Goal: Transaction & Acquisition: Purchase product/service

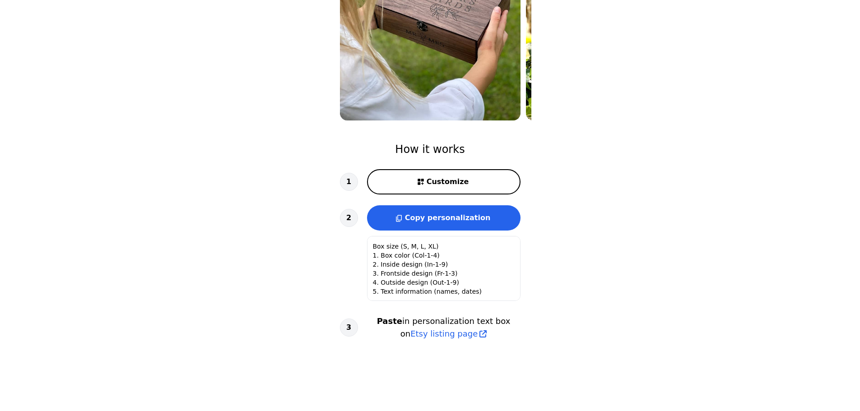
scroll to position [202, 0]
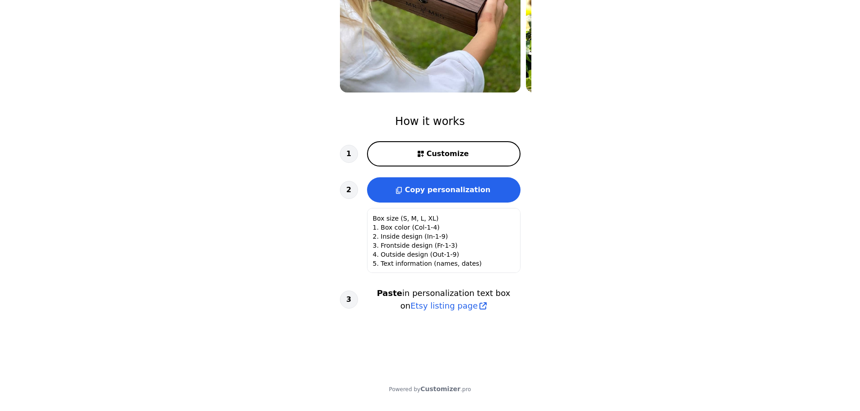
click at [451, 148] on span "Customize" at bounding box center [447, 153] width 42 height 11
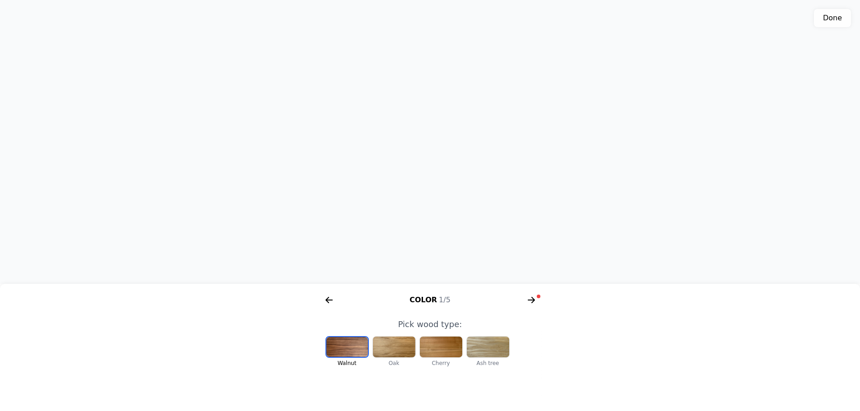
scroll to position [0, 186]
drag, startPoint x: 495, startPoint y: 143, endPoint x: 349, endPoint y: 162, distance: 146.9
click at [349, 162] on div "3D model. Use mouse, touch or arrow keys to move." at bounding box center [430, 142] width 860 height 284
drag, startPoint x: 448, startPoint y: 167, endPoint x: 597, endPoint y: 156, distance: 149.4
click at [597, 156] on div "3D model. Use mouse, touch or arrow keys to move." at bounding box center [430, 142] width 860 height 284
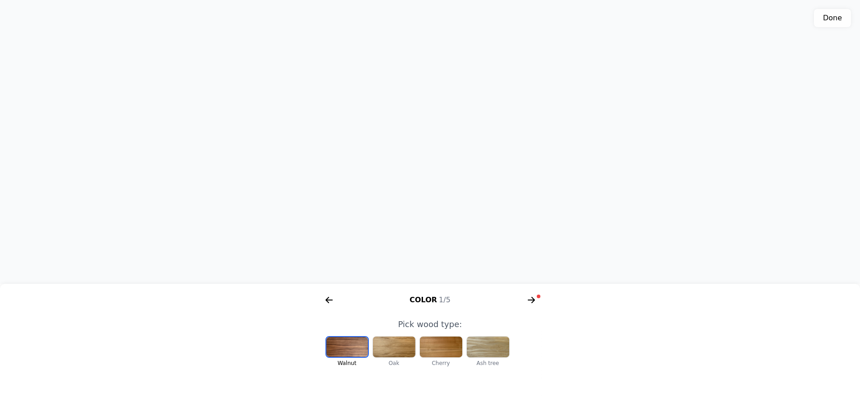
click at [402, 352] on div at bounding box center [394, 347] width 42 height 21
click at [427, 350] on div at bounding box center [441, 347] width 42 height 21
click at [402, 349] on div at bounding box center [394, 347] width 42 height 21
click at [435, 345] on div at bounding box center [441, 347] width 42 height 21
click at [488, 343] on div at bounding box center [488, 347] width 42 height 21
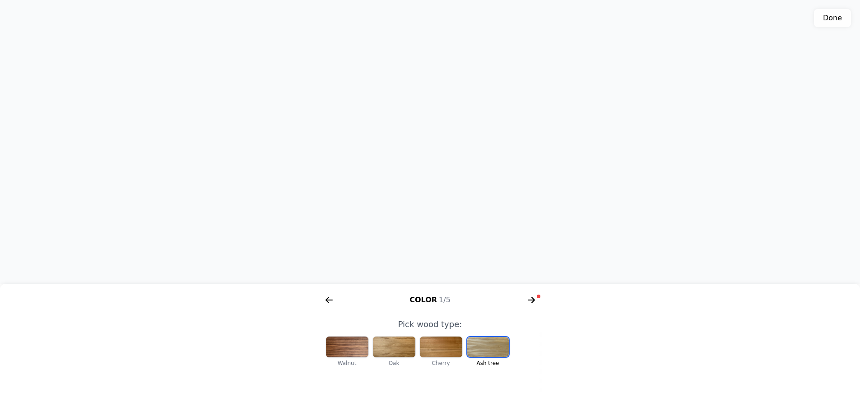
click at [354, 350] on div at bounding box center [347, 347] width 42 height 21
click at [821, 17] on button "Done" at bounding box center [832, 18] width 37 height 18
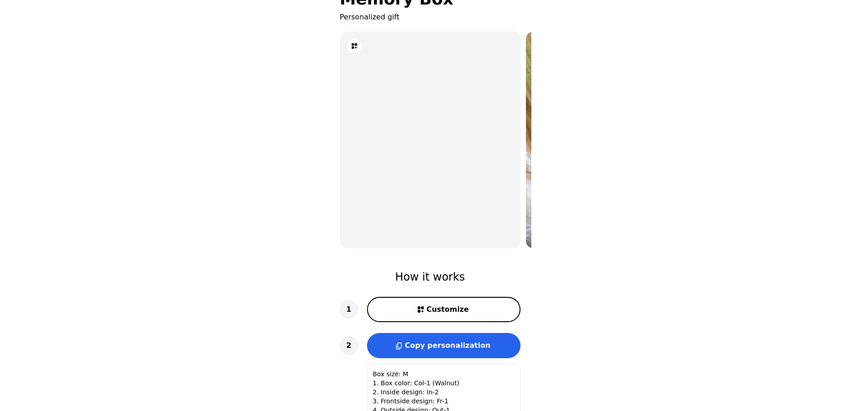
scroll to position [193, 0]
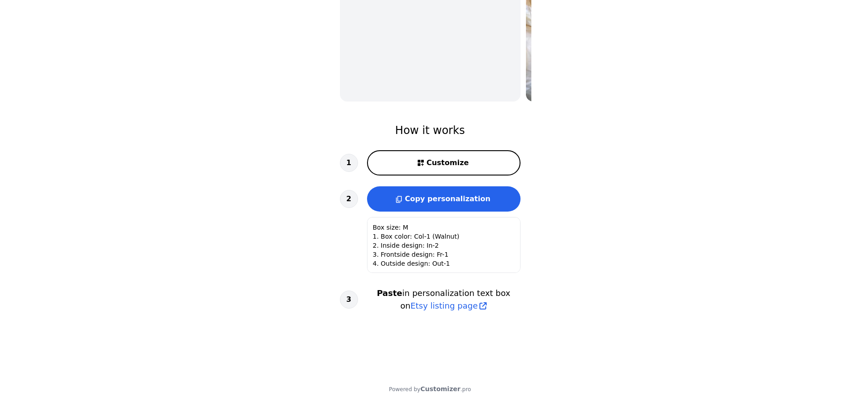
click at [458, 206] on button "Copy personalization" at bounding box center [443, 198] width 153 height 25
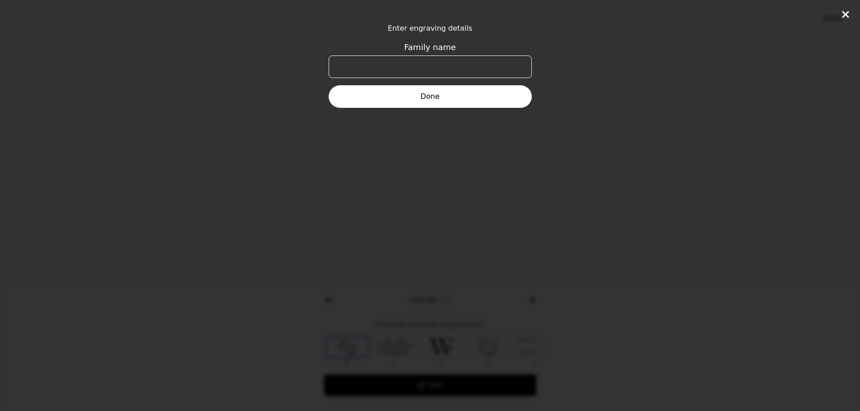
type textarea "Box size (S, M, L, XL) 1. Box color (Col-1-4) 2. Inside design (In-1-9) 3. Fron…"
click at [438, 64] on input "Family name" at bounding box center [430, 67] width 203 height 23
click at [850, 14] on icon at bounding box center [845, 14] width 11 height 11
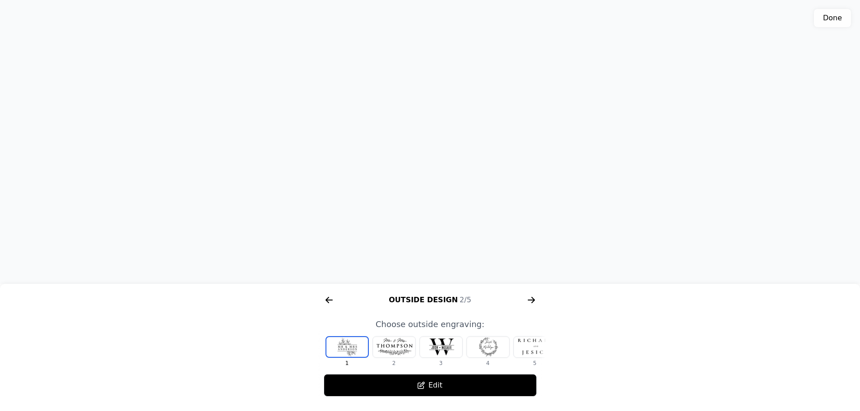
click at [329, 296] on icon "arrow right short" at bounding box center [329, 300] width 14 height 14
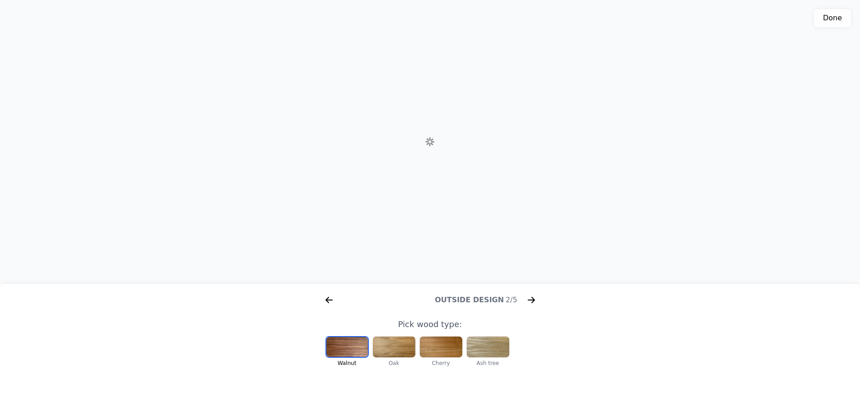
scroll to position [0, 116]
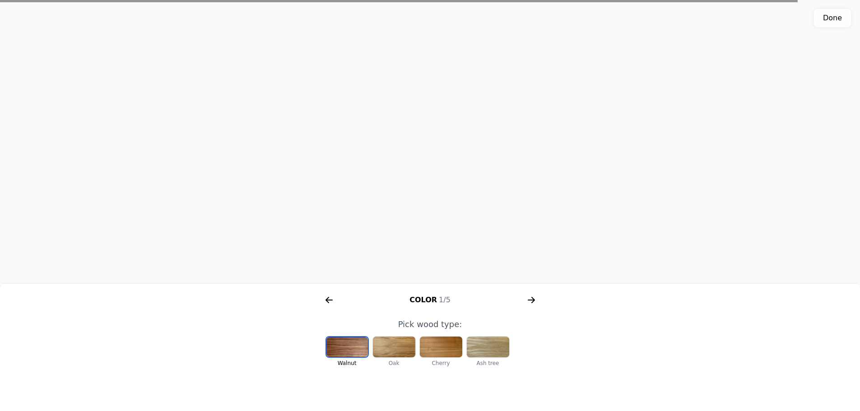
click at [527, 300] on icon "arrow right short" at bounding box center [531, 300] width 14 height 14
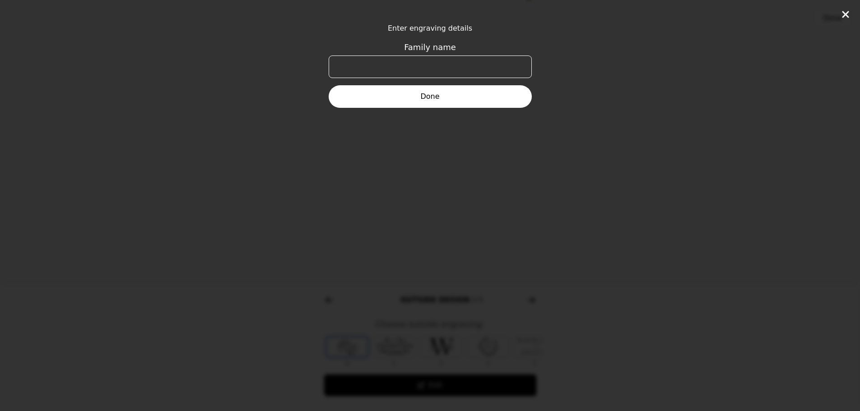
scroll to position [0, 347]
click at [417, 65] on input "Family name" at bounding box center [430, 67] width 203 height 23
paste input "[PERSON_NAME] ♡ Laurens [DATE]"
type input "[PERSON_NAME] ♡ Laurens [DATE]"
click at [442, 97] on button "Done" at bounding box center [430, 96] width 203 height 23
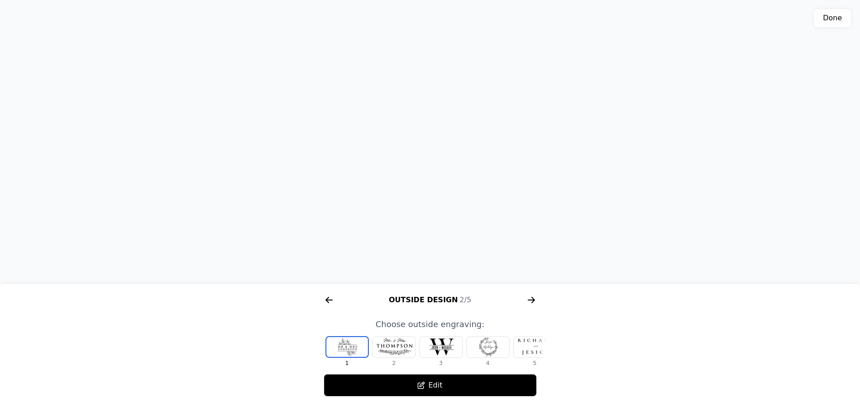
click at [395, 347] on div at bounding box center [394, 347] width 42 height 21
click at [443, 344] on div at bounding box center [441, 347] width 42 height 21
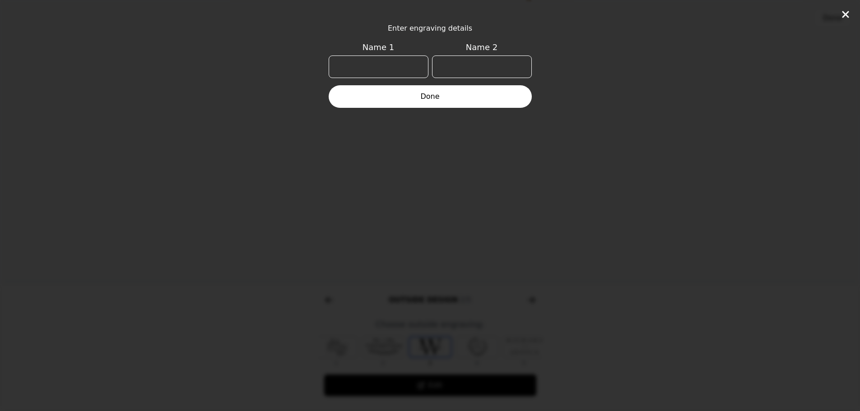
click at [549, 121] on div "Enter engraving details Name 1 Name 2 Done" at bounding box center [430, 205] width 860 height 411
click at [431, 93] on button "Done" at bounding box center [430, 96] width 203 height 23
type input "[PERSON_NAME]"
type input "Laurens"
click at [426, 102] on button "Done" at bounding box center [430, 96] width 203 height 23
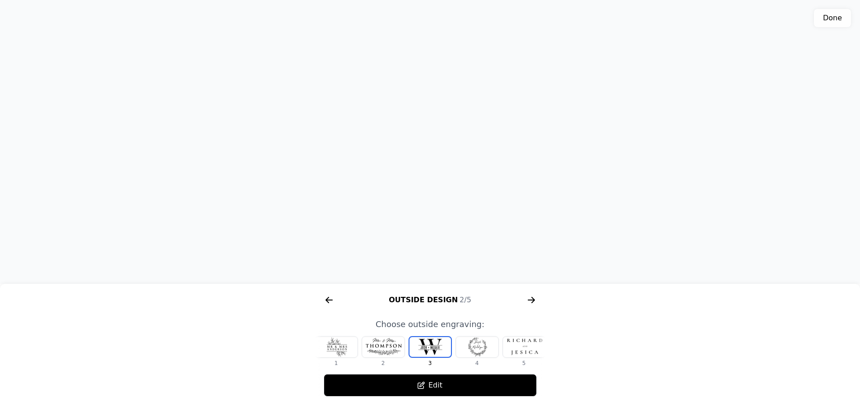
click at [478, 349] on div at bounding box center [477, 347] width 42 height 21
click at [482, 349] on div at bounding box center [477, 347] width 42 height 21
click at [472, 341] on div at bounding box center [477, 347] width 42 height 21
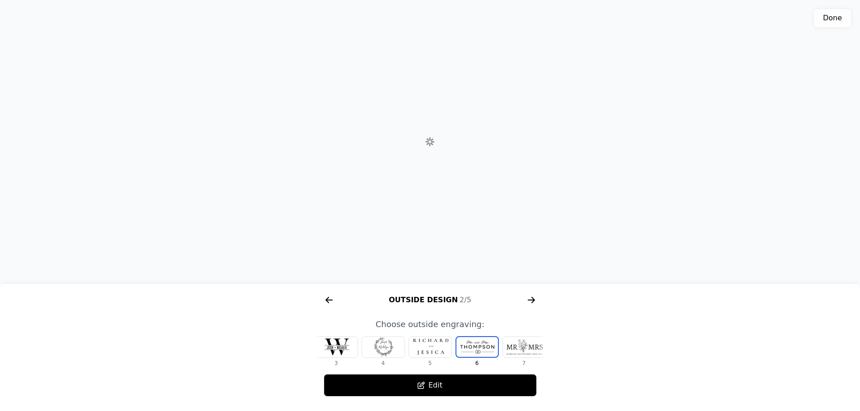
scroll to position [0, 152]
click at [481, 348] on div at bounding box center [477, 347] width 42 height 21
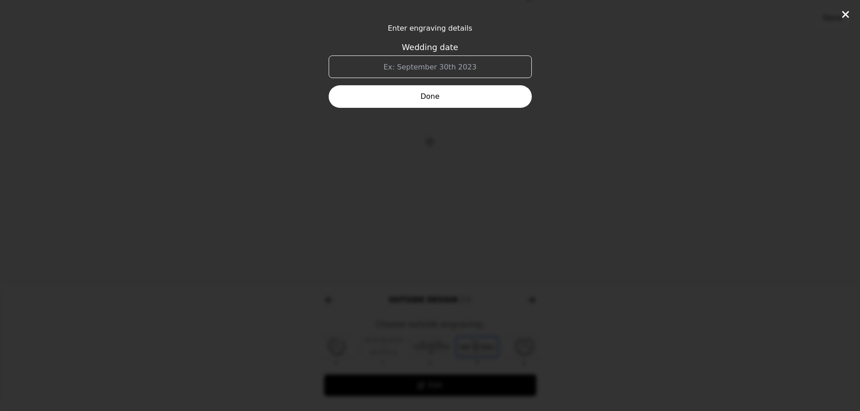
scroll to position [0, 168]
click at [408, 67] on input "Wedding date" at bounding box center [430, 67] width 203 height 23
drag, startPoint x: 471, startPoint y: 67, endPoint x: 400, endPoint y: 71, distance: 70.5
click at [400, 71] on input "Wedding date" at bounding box center [430, 67] width 203 height 23
click at [407, 65] on input "Wedding date" at bounding box center [430, 67] width 203 height 23
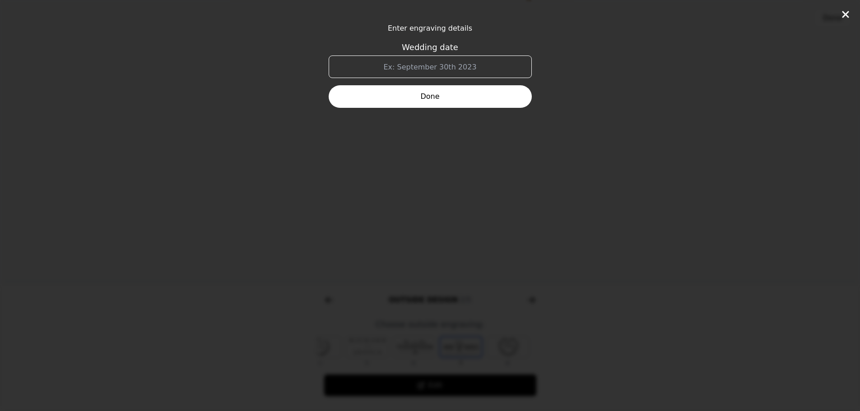
click at [407, 65] on input "Wedding date" at bounding box center [430, 67] width 203 height 23
type input "[DATE]"
click at [447, 102] on button "Done" at bounding box center [430, 96] width 203 height 23
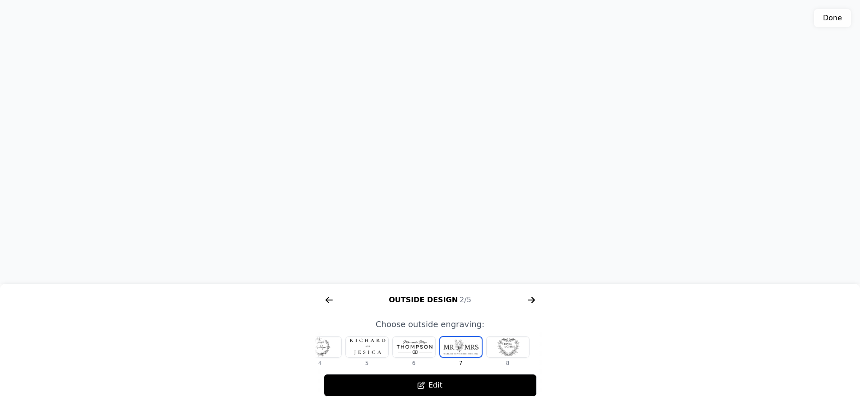
click at [499, 349] on div at bounding box center [507, 347] width 42 height 21
click at [530, 301] on icon "arrow right short" at bounding box center [531, 300] width 7 height 1
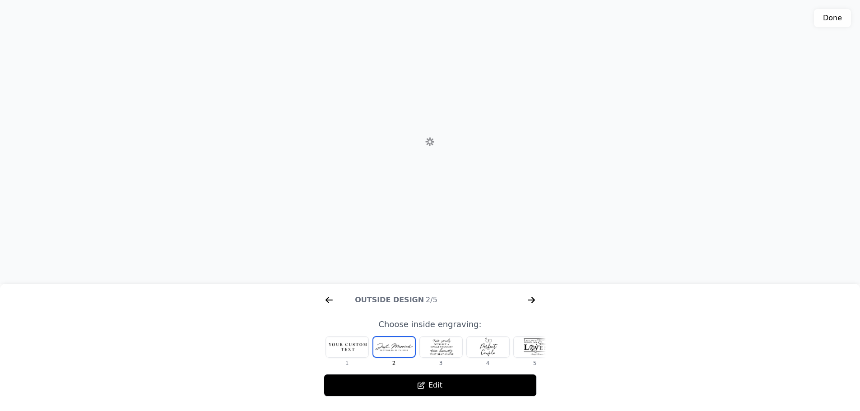
scroll to position [0, 578]
click at [326, 299] on icon "arrow right short" at bounding box center [329, 300] width 14 height 14
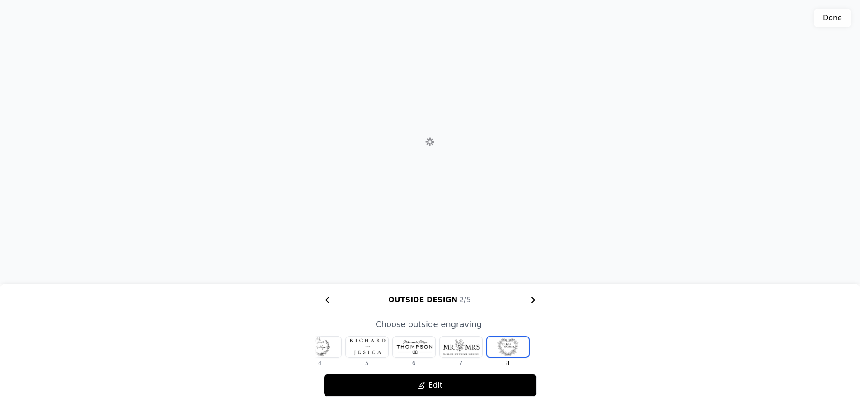
scroll to position [0, 347]
click at [527, 300] on icon "arrow right short" at bounding box center [531, 300] width 14 height 14
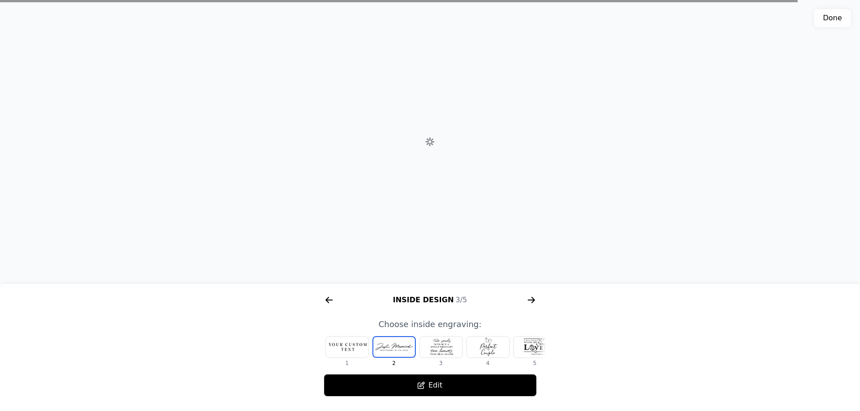
click at [528, 300] on icon "arrow right short" at bounding box center [531, 300] width 14 height 14
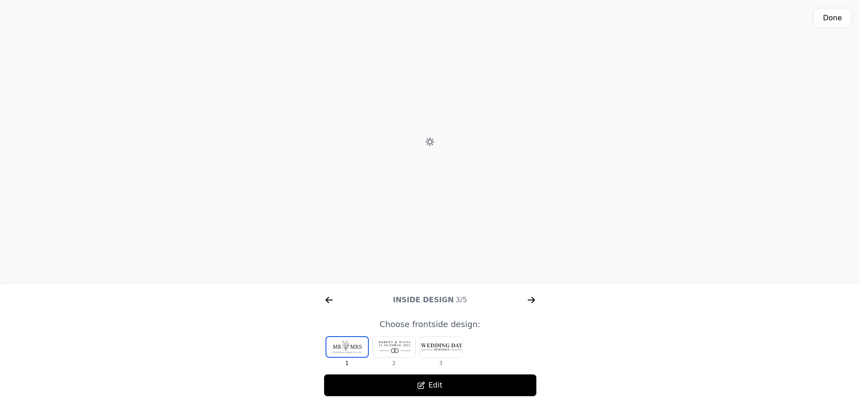
scroll to position [0, 809]
click at [327, 301] on icon "arrow right short" at bounding box center [327, 300] width 4 height 6
click at [327, 301] on icon "arrow right short" at bounding box center [329, 300] width 7 height 1
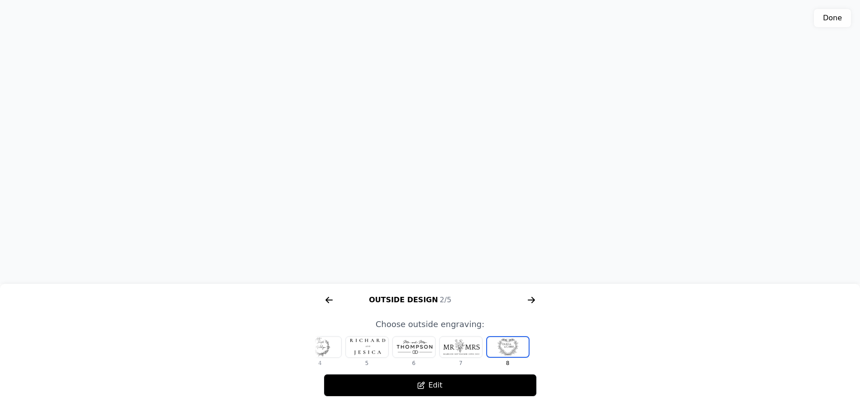
scroll to position [0, 347]
click at [324, 343] on div at bounding box center [320, 347] width 42 height 21
click at [330, 346] on div at bounding box center [336, 347] width 42 height 21
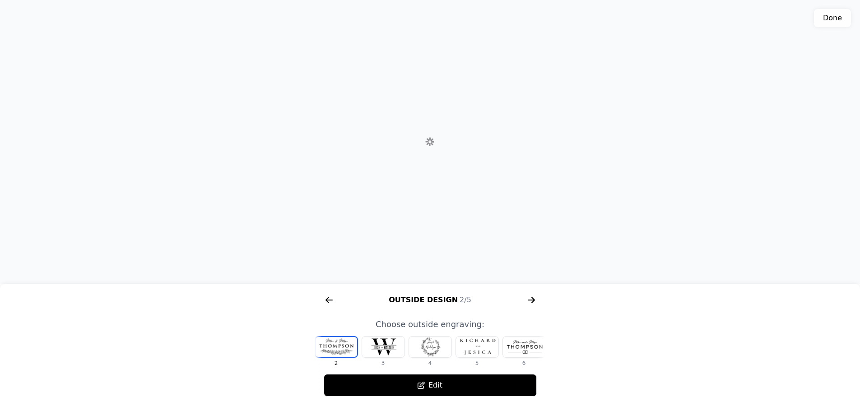
scroll to position [0, 18]
click at [346, 346] on div at bounding box center [329, 347] width 42 height 21
click at [393, 348] on div at bounding box center [394, 347] width 42 height 21
click at [344, 345] on div at bounding box center [347, 347] width 42 height 21
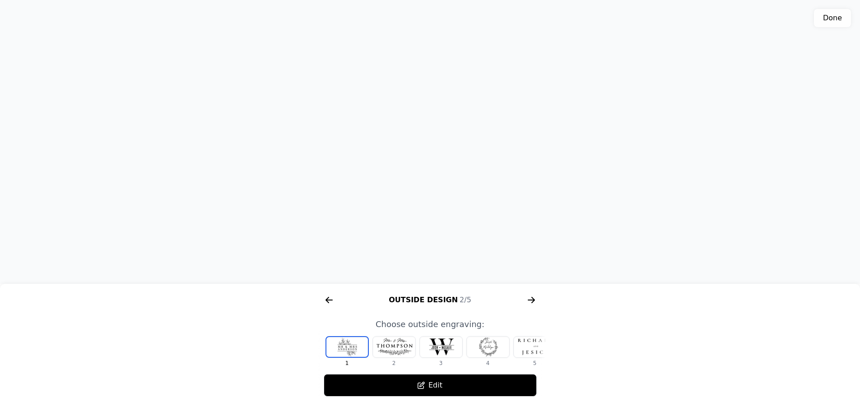
click at [330, 301] on icon "arrow right short" at bounding box center [329, 300] width 7 height 1
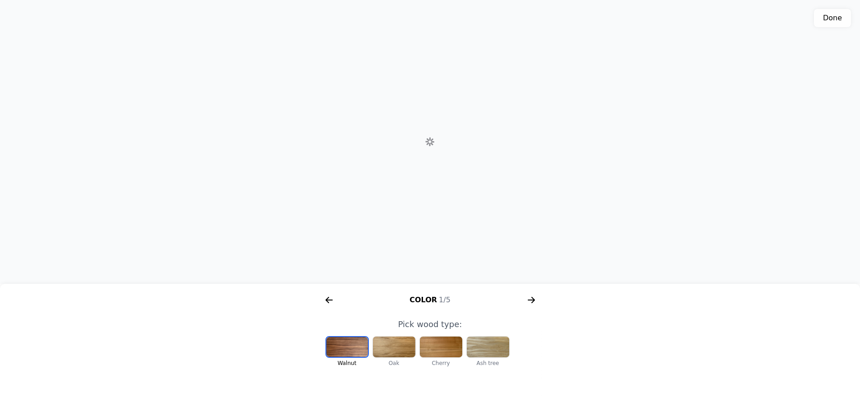
click at [534, 300] on icon "arrow right short" at bounding box center [533, 300] width 4 height 6
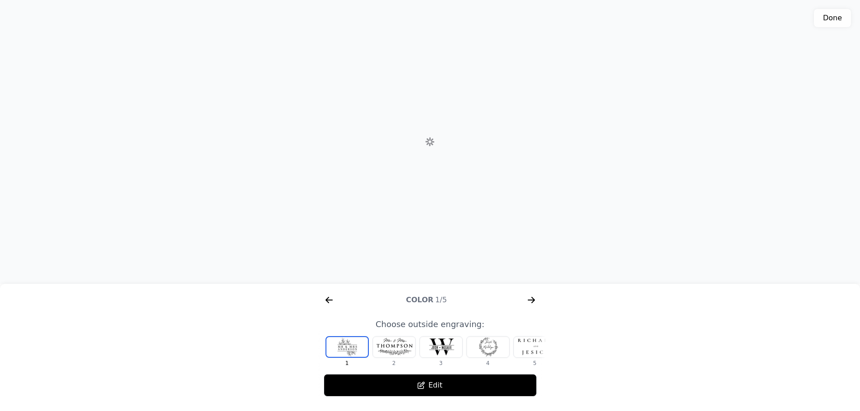
scroll to position [0, 347]
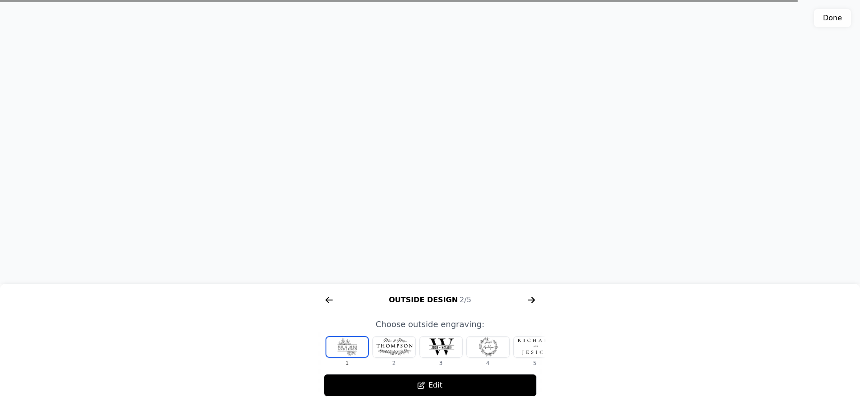
click at [392, 347] on div at bounding box center [394, 347] width 42 height 21
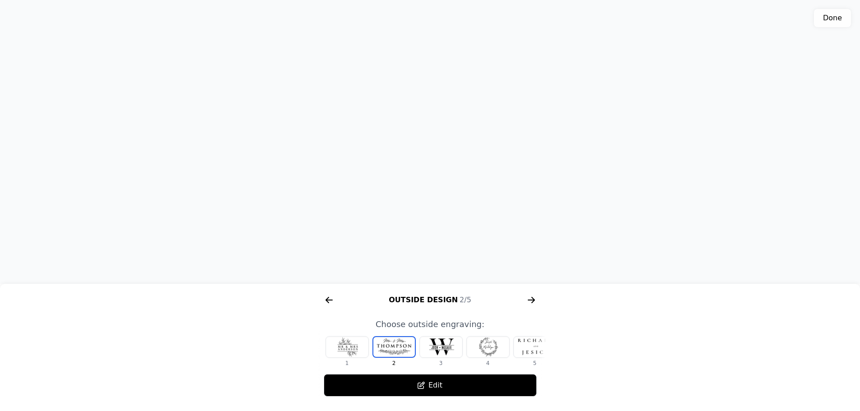
click at [437, 353] on div at bounding box center [441, 347] width 42 height 21
click at [473, 346] on div at bounding box center [477, 347] width 42 height 21
click at [441, 388] on button "Edit" at bounding box center [430, 385] width 213 height 23
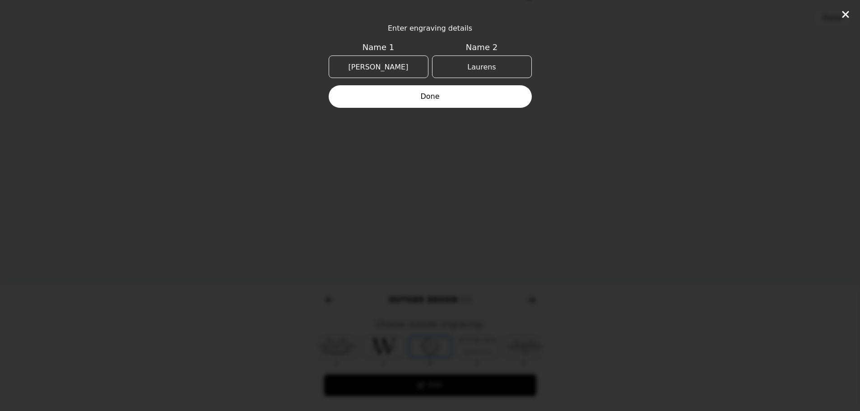
click at [442, 100] on button "Done" at bounding box center [430, 96] width 203 height 23
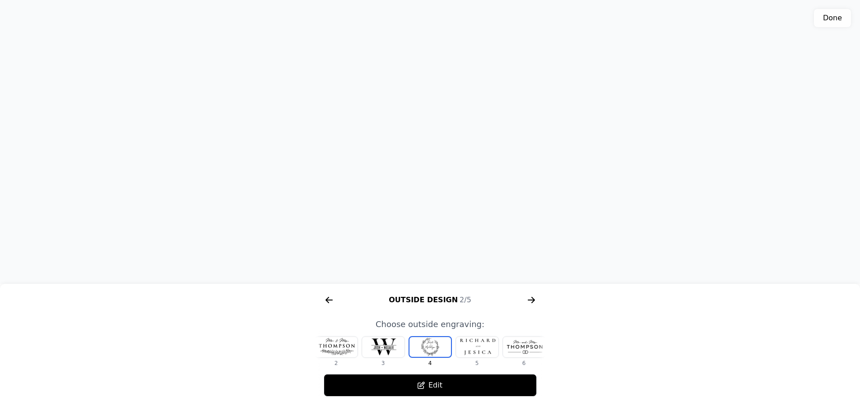
click at [530, 299] on icon "arrow right short" at bounding box center [531, 300] width 14 height 14
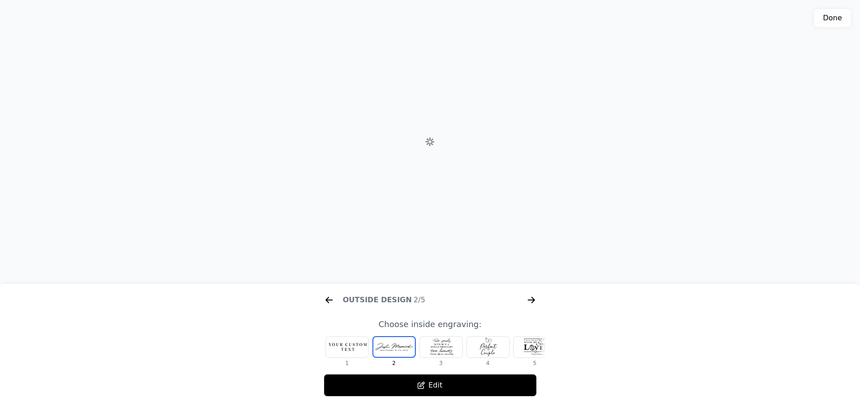
scroll to position [0, 578]
click at [334, 346] on div at bounding box center [347, 347] width 42 height 21
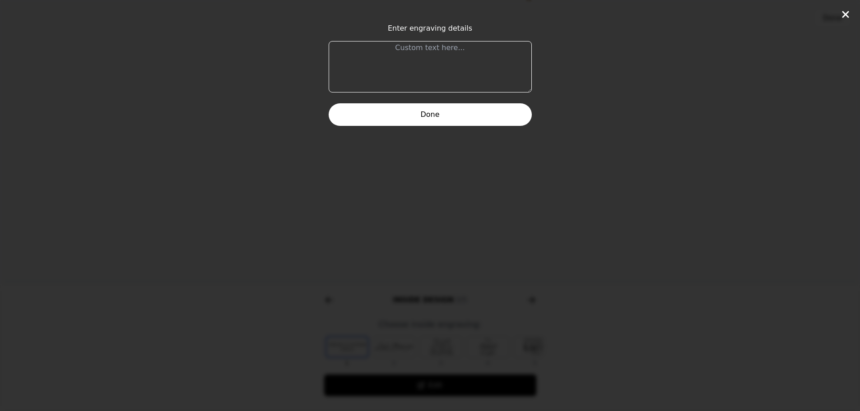
click at [459, 55] on textarea at bounding box center [430, 66] width 203 height 51
click at [846, 16] on icon at bounding box center [845, 14] width 11 height 11
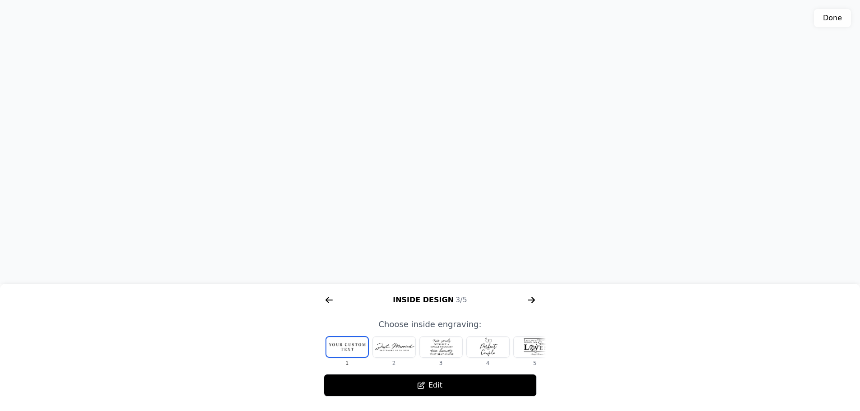
click at [533, 346] on div at bounding box center [535, 347] width 42 height 21
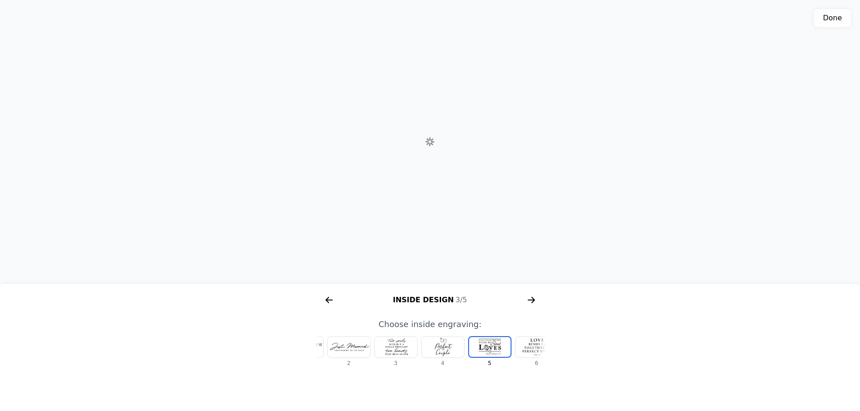
scroll to position [0, 105]
click at [485, 349] on div at bounding box center [477, 347] width 42 height 21
click at [491, 349] on div at bounding box center [477, 347] width 42 height 21
click at [493, 350] on div at bounding box center [477, 347] width 42 height 21
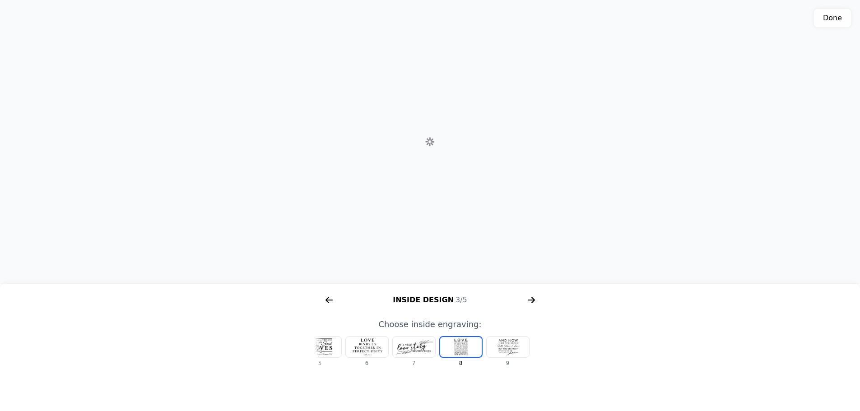
click at [513, 349] on div at bounding box center [507, 347] width 42 height 21
click at [329, 301] on icon "arrow right short" at bounding box center [329, 300] width 14 height 14
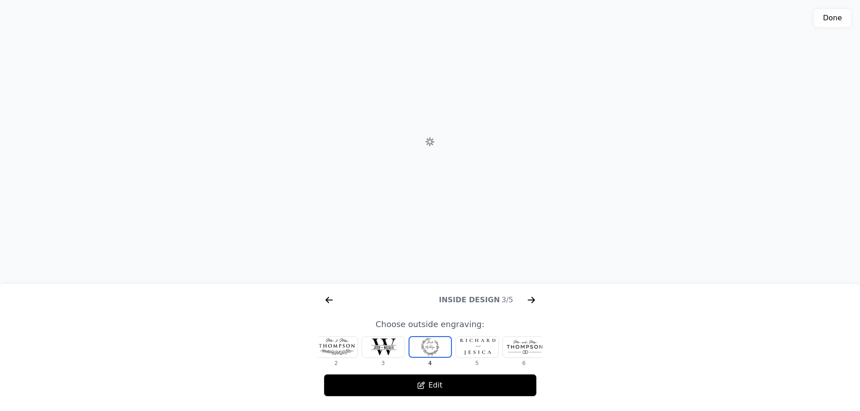
click at [329, 301] on icon "arrow right short" at bounding box center [329, 300] width 14 height 14
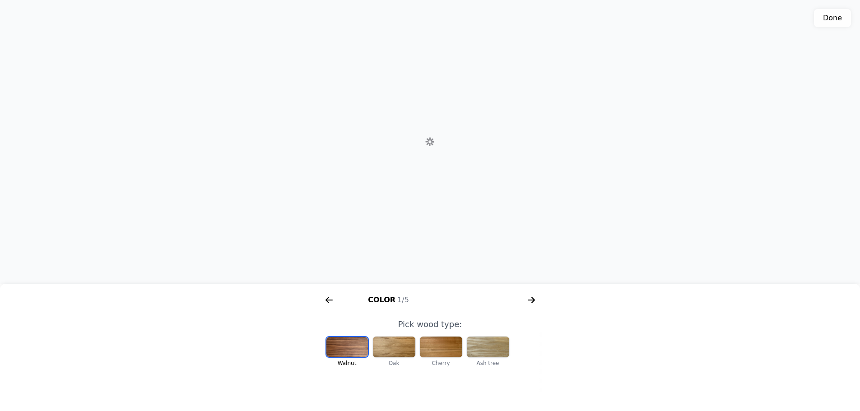
click at [533, 300] on icon "arrow right short" at bounding box center [531, 300] width 7 height 1
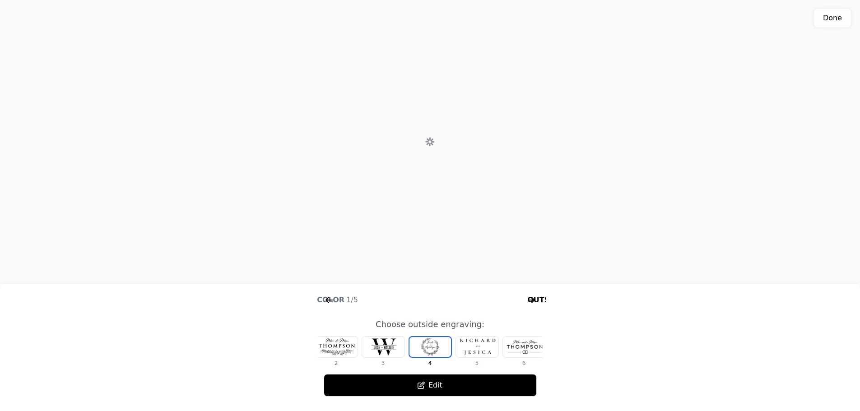
scroll to position [0, 347]
click at [531, 299] on icon "arrow right short" at bounding box center [531, 300] width 14 height 14
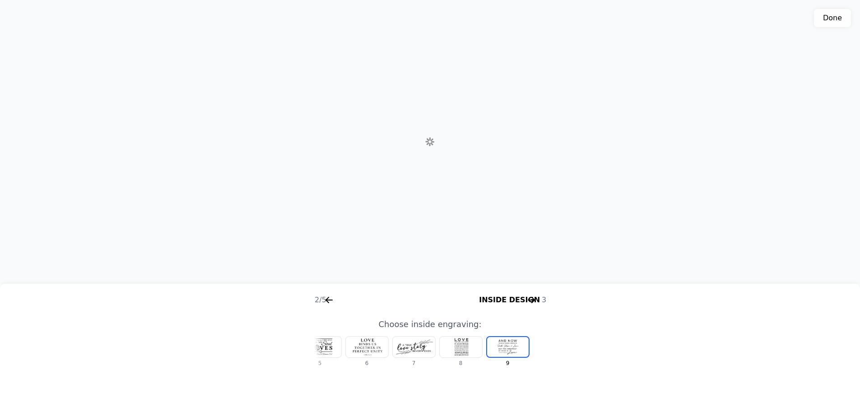
scroll to position [0, 578]
click at [323, 345] on div at bounding box center [320, 347] width 42 height 21
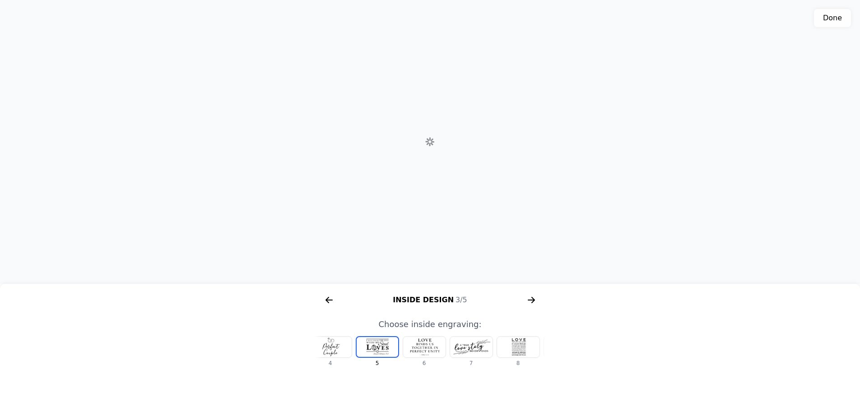
scroll to position [0, 105]
click at [339, 352] on div at bounding box center [336, 347] width 42 height 21
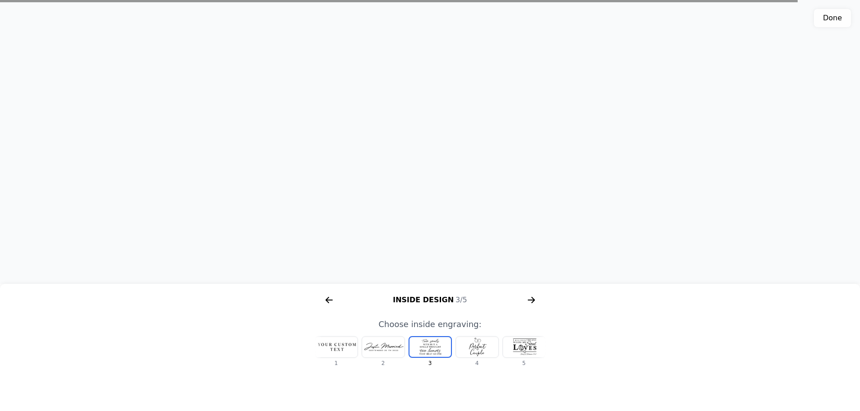
click at [480, 347] on div at bounding box center [477, 347] width 42 height 21
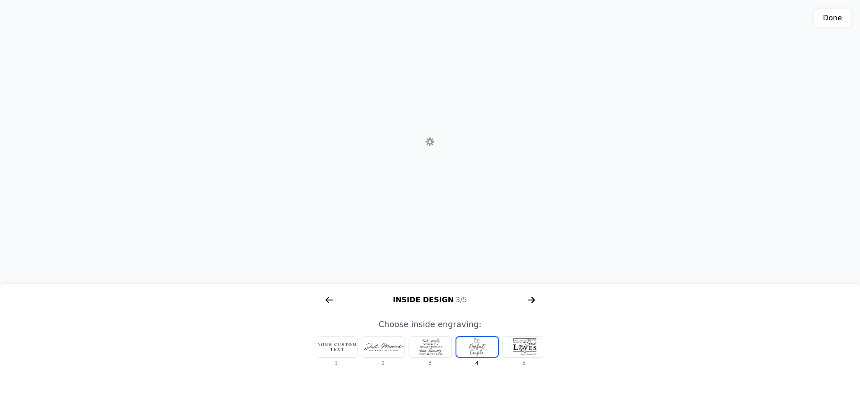
scroll to position [0, 58]
click at [336, 348] on div at bounding box center [336, 347] width 42 height 21
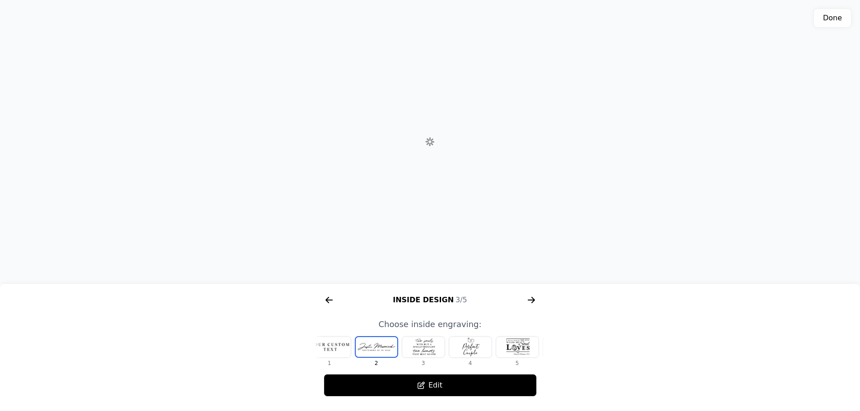
scroll to position [0, 0]
click at [343, 348] on div at bounding box center [347, 347] width 42 height 21
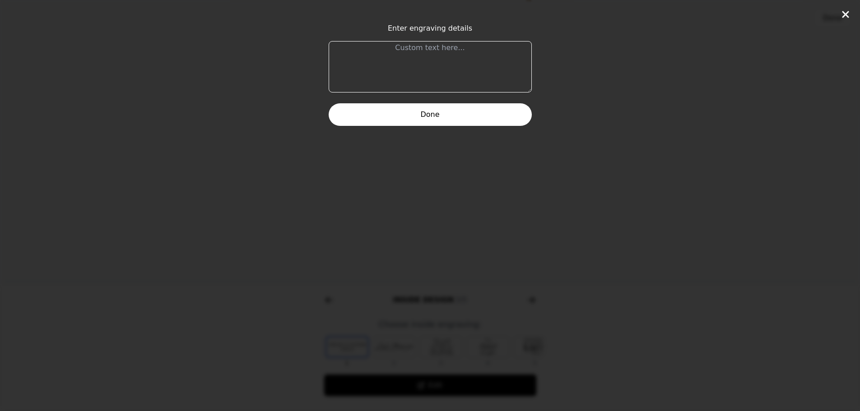
click at [393, 43] on textarea at bounding box center [430, 66] width 203 height 51
type textarea "Unser unvergessliches 1. Ehejahr und der Beginn von vielen weiteren. Ich liebe …"
click at [451, 113] on button "Done" at bounding box center [430, 114] width 203 height 23
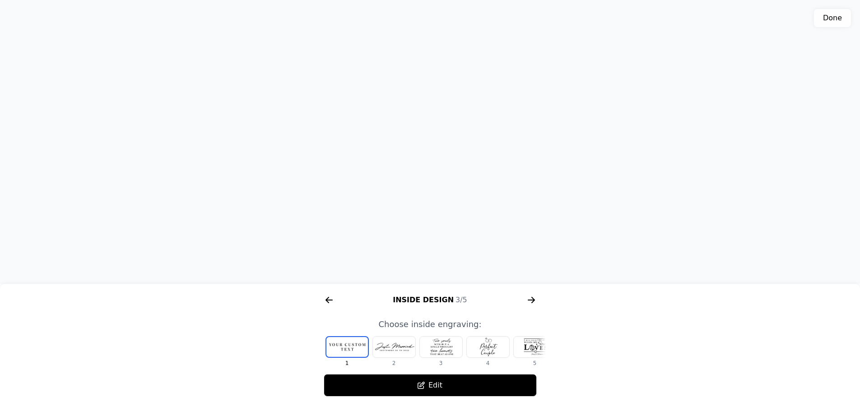
click at [346, 353] on div at bounding box center [347, 347] width 42 height 20
click at [350, 345] on div at bounding box center [347, 347] width 42 height 20
click at [435, 383] on button "Edit" at bounding box center [430, 385] width 213 height 23
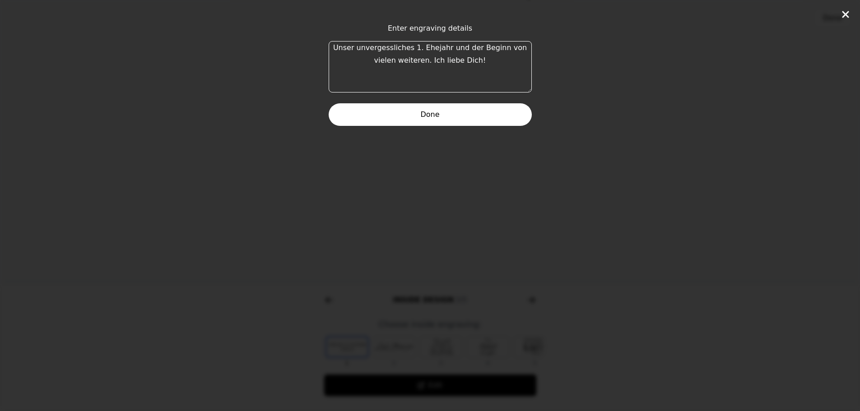
drag, startPoint x: 488, startPoint y: 58, endPoint x: 299, endPoint y: 35, distance: 191.0
click at [299, 35] on div "Enter engraving details Unser unvergessliches 1. Ehejahr und der Beginn von vie…" at bounding box center [430, 205] width 860 height 411
click at [473, 115] on button "Done" at bounding box center [430, 114] width 203 height 23
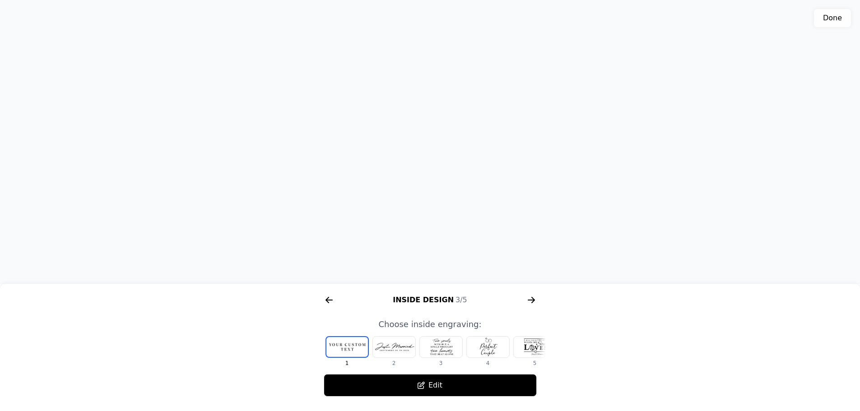
click at [531, 299] on icon "arrow right short" at bounding box center [531, 300] width 14 height 14
click at [442, 350] on div at bounding box center [441, 347] width 42 height 21
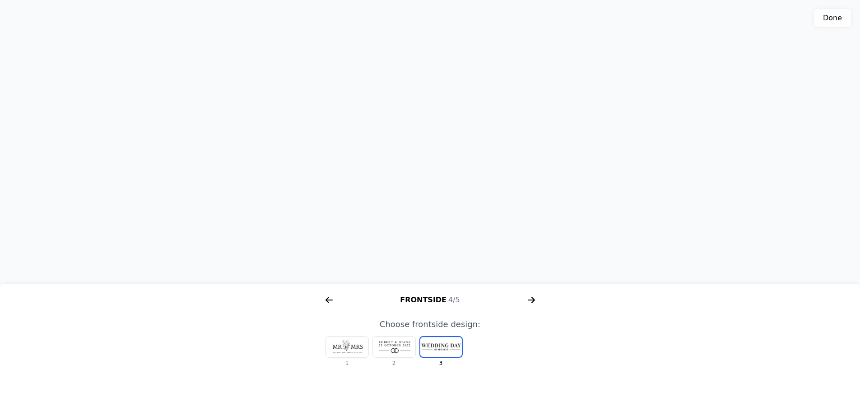
click at [389, 349] on div at bounding box center [394, 347] width 42 height 21
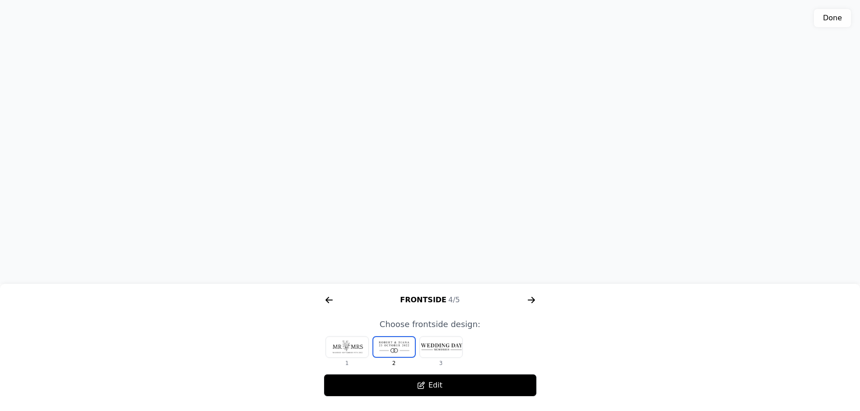
click at [344, 347] on div at bounding box center [347, 347] width 42 height 21
click at [383, 380] on button "Edit" at bounding box center [430, 385] width 213 height 23
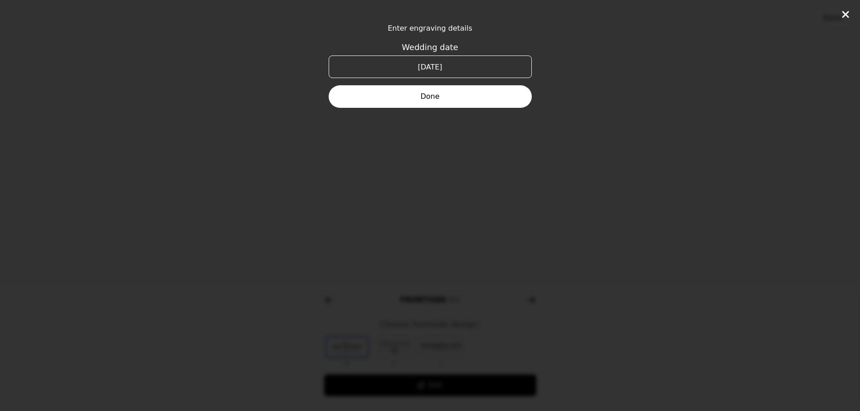
click at [456, 97] on button "Done" at bounding box center [430, 96] width 203 height 23
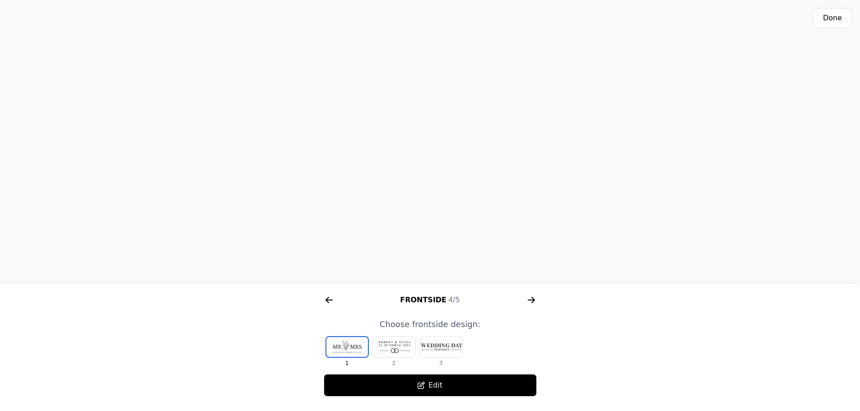
click at [394, 346] on div at bounding box center [394, 347] width 42 height 21
click at [441, 348] on div at bounding box center [441, 347] width 42 height 21
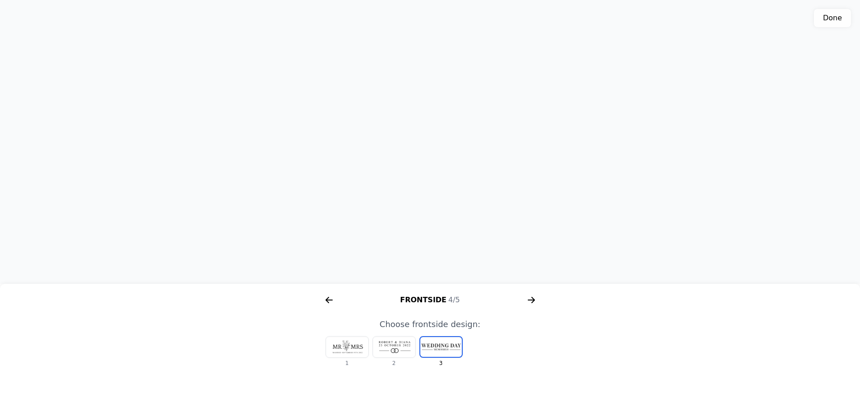
click at [389, 351] on div at bounding box center [394, 347] width 42 height 21
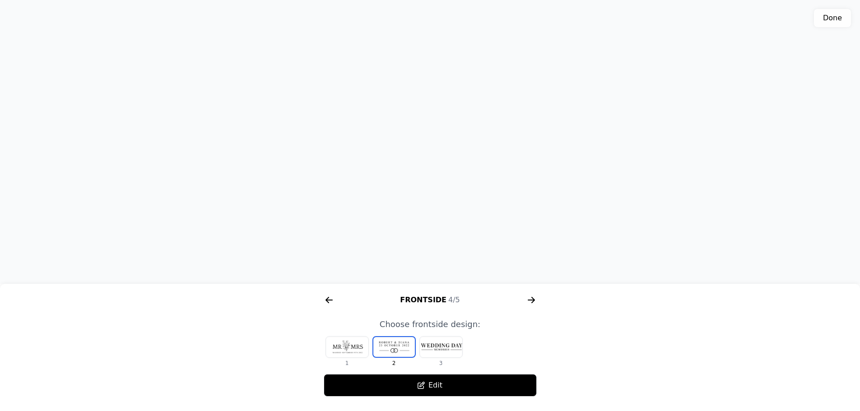
click at [458, 324] on span "Choose frontside design:" at bounding box center [430, 324] width 101 height 9
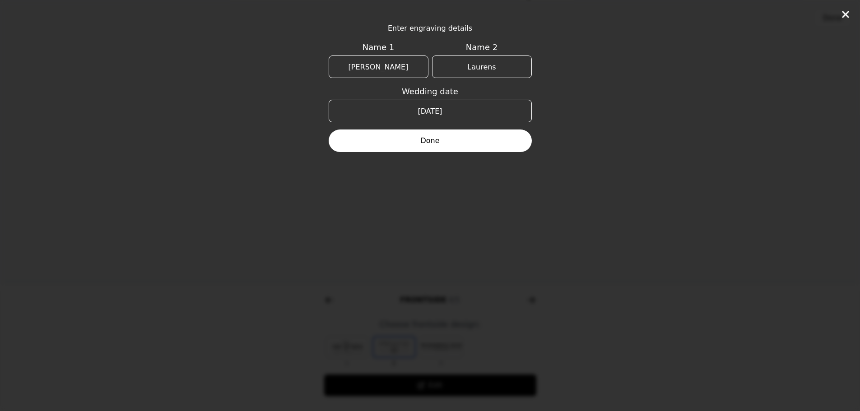
drag, startPoint x: 405, startPoint y: 68, endPoint x: 316, endPoint y: 65, distance: 89.4
click at [316, 65] on div "Enter engraving details Name 1 [PERSON_NAME] Name 2 [PERSON_NAME] Wedding date …" at bounding box center [430, 205] width 860 height 411
click at [482, 65] on input "Laurens" at bounding box center [482, 67] width 100 height 23
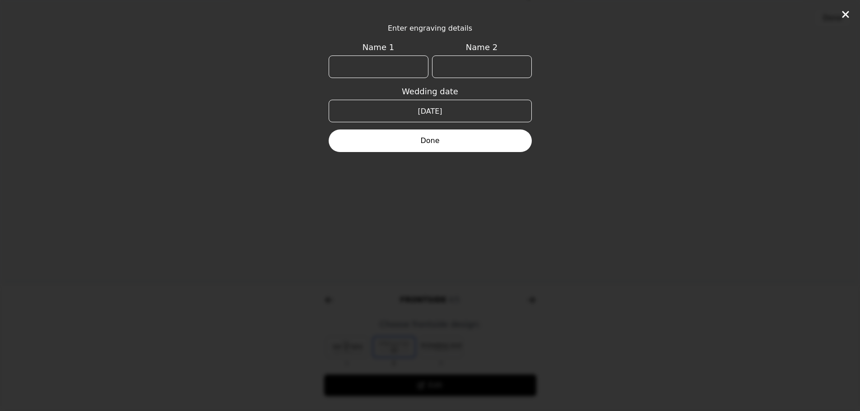
click at [425, 142] on button "Done" at bounding box center [430, 141] width 203 height 23
click at [463, 57] on input "Name 2" at bounding box center [482, 67] width 100 height 23
click at [439, 142] on button "Done" at bounding box center [430, 141] width 203 height 23
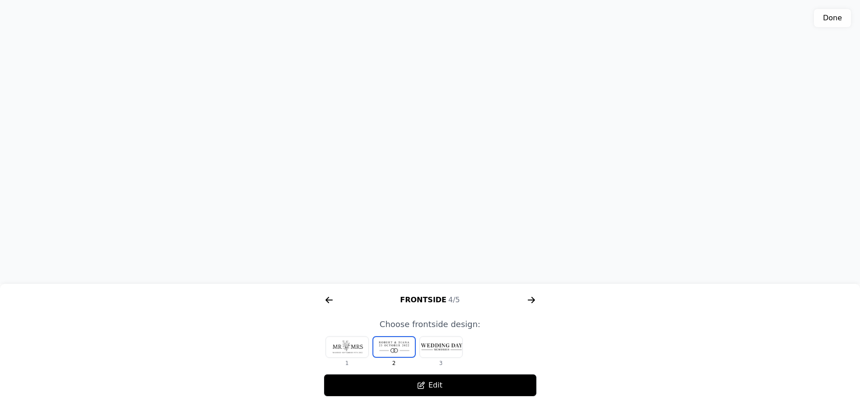
click at [357, 346] on div at bounding box center [347, 347] width 42 height 21
click at [424, 383] on icon at bounding box center [420, 385] width 7 height 7
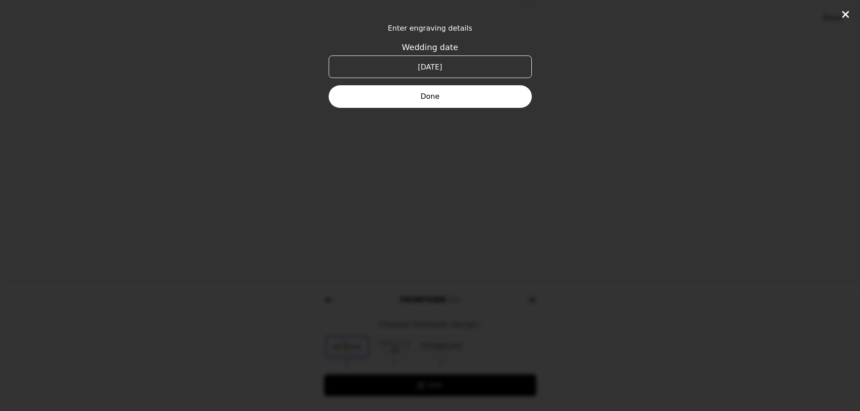
click at [444, 32] on span "Enter engraving details" at bounding box center [430, 28] width 203 height 11
click at [440, 102] on button "Done" at bounding box center [430, 96] width 203 height 23
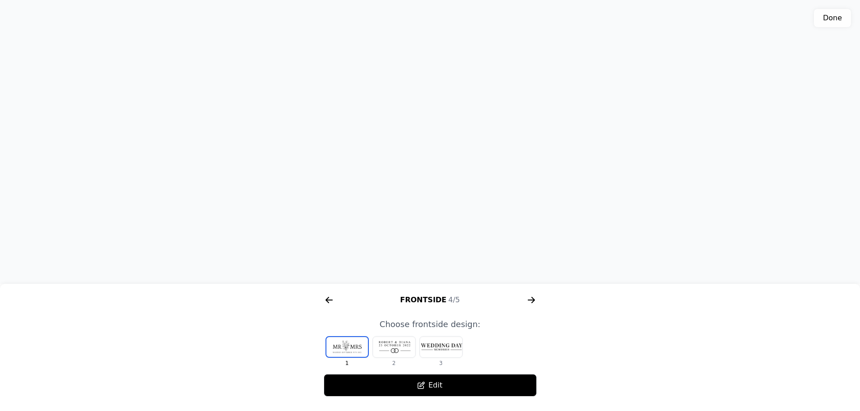
click at [449, 349] on div at bounding box center [441, 347] width 42 height 21
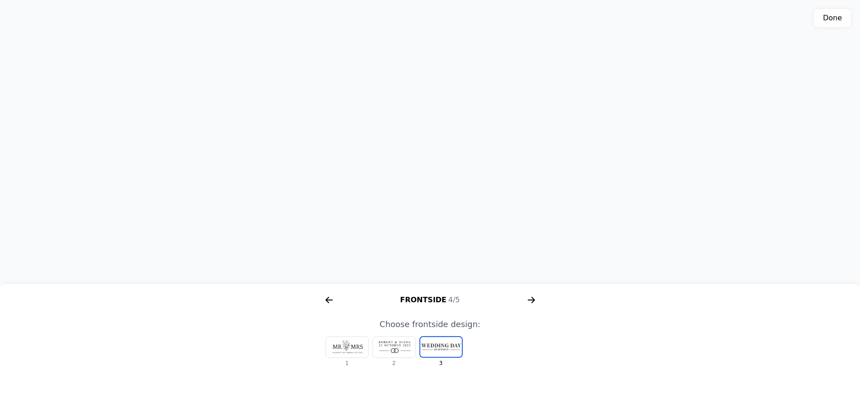
click at [398, 343] on div at bounding box center [394, 347] width 42 height 21
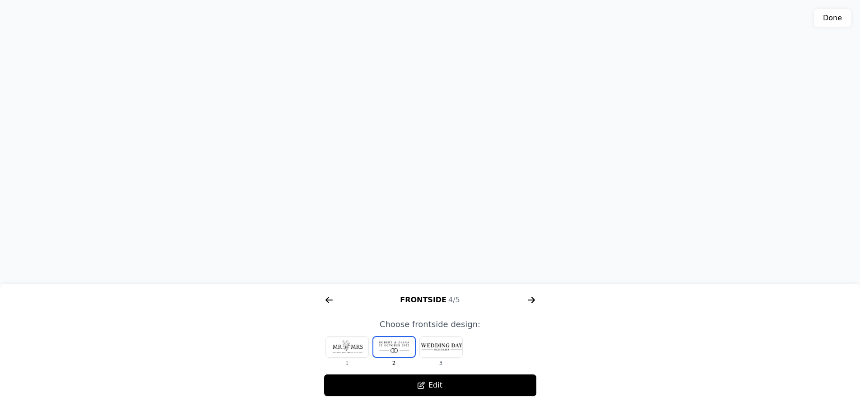
click at [412, 383] on button "Edit" at bounding box center [430, 385] width 213 height 23
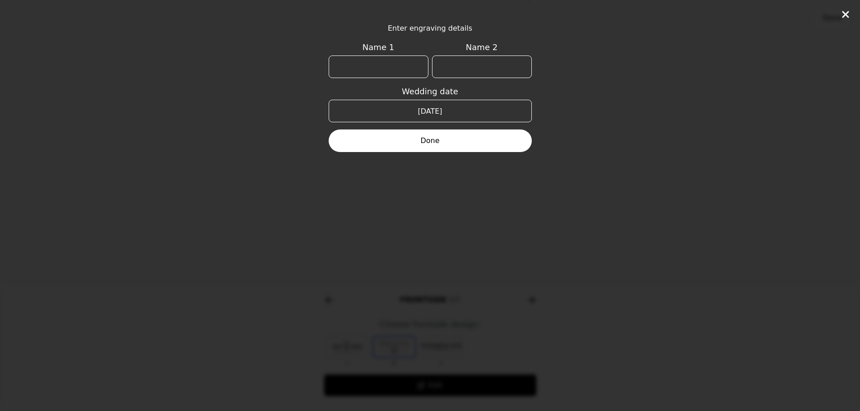
click at [384, 64] on input "Name 1" at bounding box center [379, 67] width 100 height 23
type input "[PERSON_NAME]"
type input "Laurens"
click at [451, 139] on button "Done" at bounding box center [430, 141] width 203 height 23
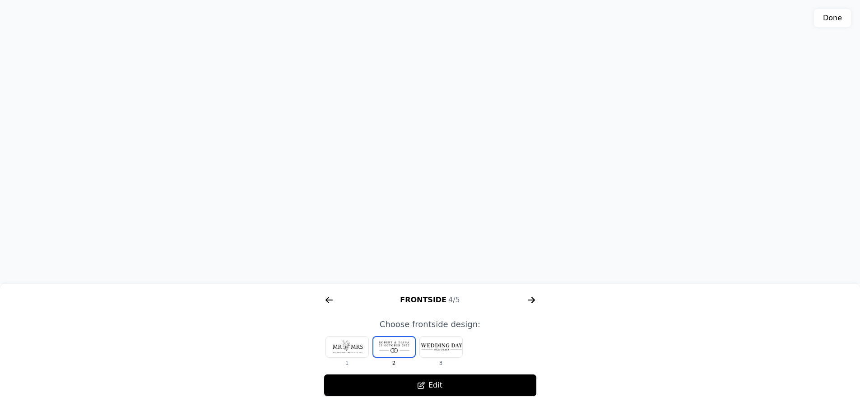
click at [533, 301] on icon "arrow right short" at bounding box center [531, 300] width 14 height 14
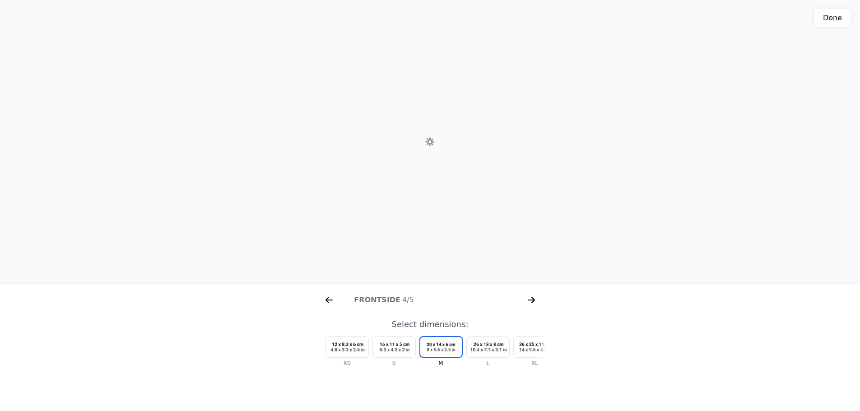
scroll to position [0, 1040]
drag, startPoint x: 455, startPoint y: 164, endPoint x: 474, endPoint y: 234, distance: 71.9
click at [474, 234] on div "3D model. Use mouse, touch or arrow keys to move." at bounding box center [430, 142] width 860 height 284
click at [323, 301] on icon "arrow right short" at bounding box center [329, 300] width 14 height 14
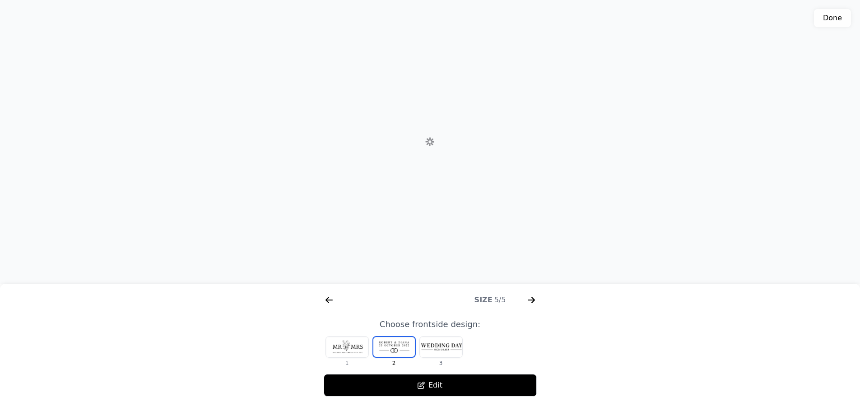
scroll to position [0, 809]
click at [327, 301] on icon "arrow right short" at bounding box center [327, 300] width 4 height 6
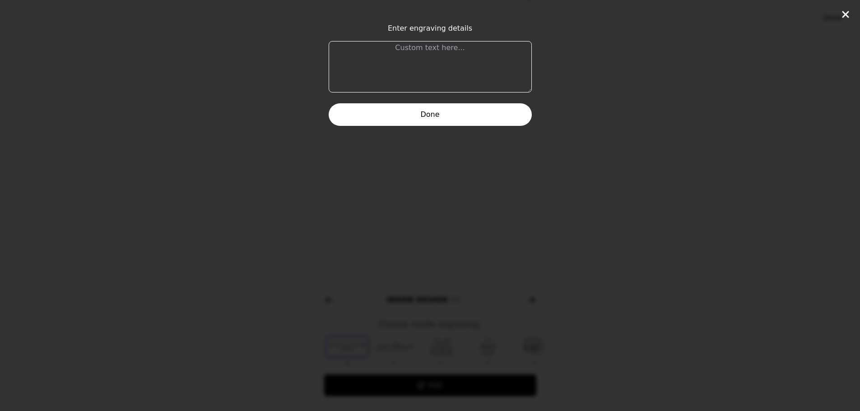
scroll to position [0, 578]
click at [430, 48] on textarea at bounding box center [430, 66] width 203 height 51
type textarea "Unser 1. unvergessliche Ehejahr, auf viele weitere"
click at [428, 119] on button "Done" at bounding box center [430, 114] width 203 height 23
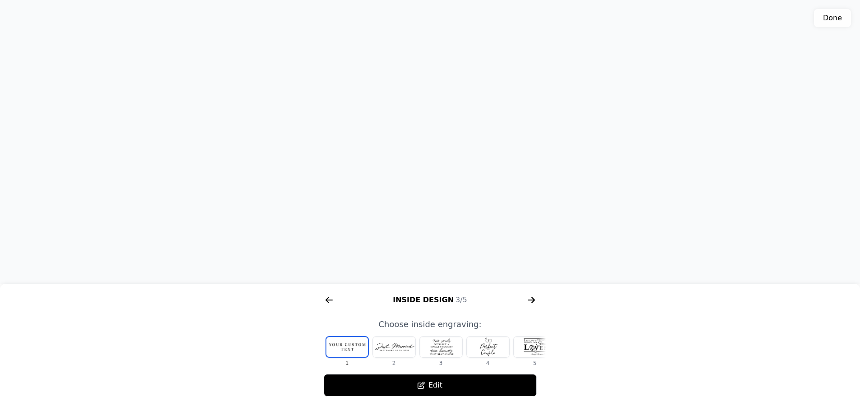
click at [437, 385] on button "Edit" at bounding box center [430, 385] width 213 height 23
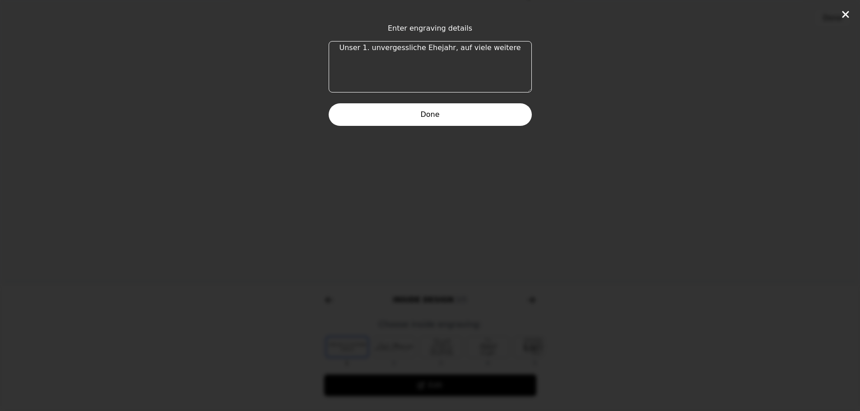
drag, startPoint x: 507, startPoint y: 48, endPoint x: 339, endPoint y: 51, distance: 167.9
click at [339, 51] on textarea "Unser 1. unvergessliche Ehejahr, auf viele weitere" at bounding box center [430, 66] width 203 height 51
type textarea "U"
type textarea "D"
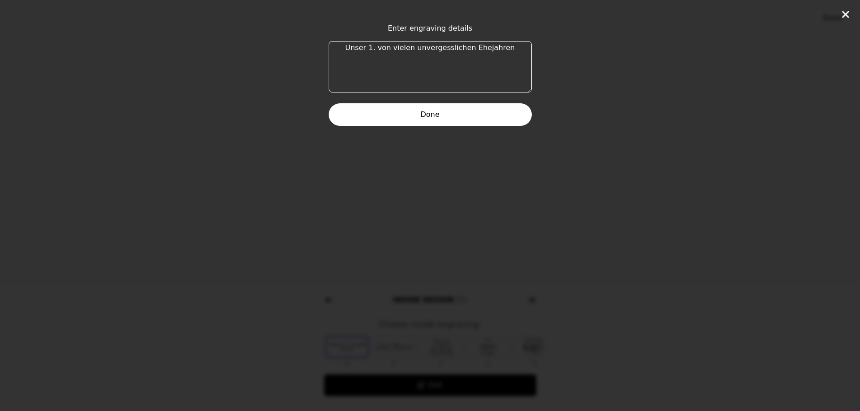
type textarea "Unser 1. von vielen unvergesslichen Ehejahren"
click at [438, 115] on button "Done" at bounding box center [430, 114] width 203 height 23
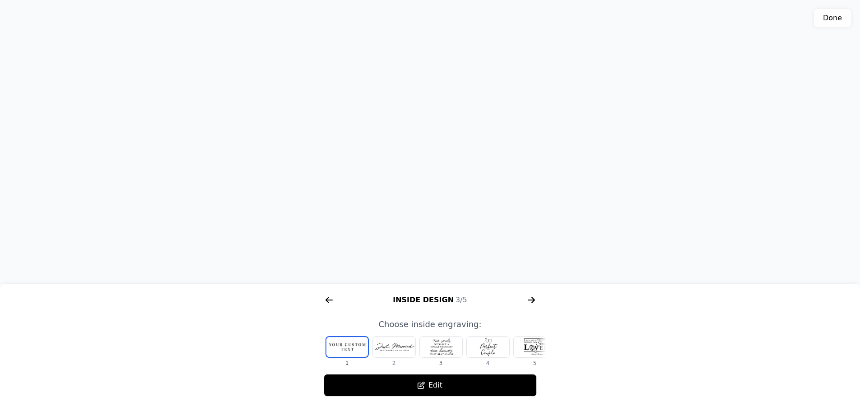
click at [564, 151] on div "3D model. Use mouse, touch or arrow keys to move." at bounding box center [430, 142] width 860 height 284
drag, startPoint x: 413, startPoint y: 146, endPoint x: 437, endPoint y: 133, distance: 27.5
click at [437, 133] on div "3D model. Use mouse, touch or arrow keys to move." at bounding box center [430, 142] width 860 height 284
click at [528, 297] on icon "arrow right short" at bounding box center [531, 300] width 14 height 14
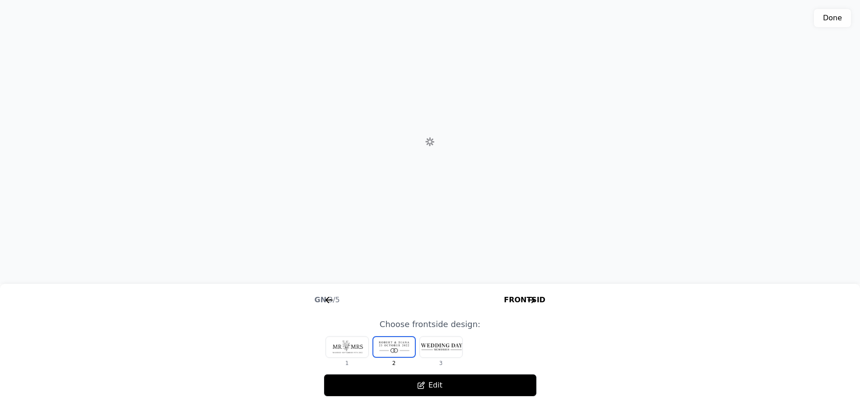
scroll to position [0, 809]
click at [529, 301] on icon "arrow right short" at bounding box center [531, 300] width 14 height 14
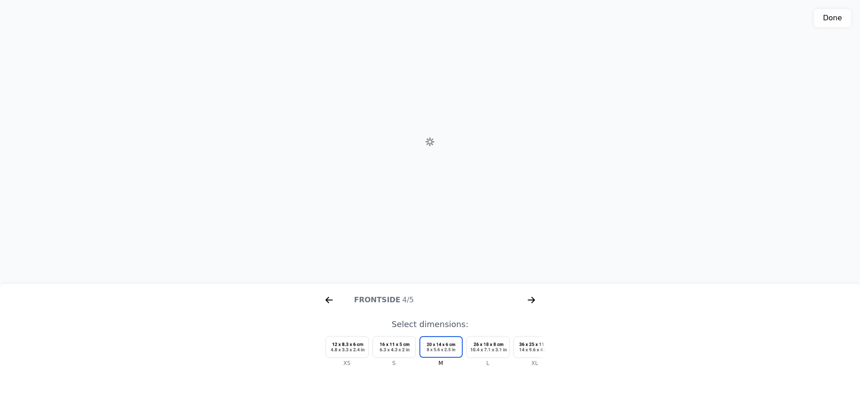
scroll to position [0, 1040]
click at [831, 25] on button "Done" at bounding box center [832, 18] width 37 height 18
type textarea "Box size: M 1. Box color: Col-1 (Walnut) 2. Inside design: In-1 3. Frontside de…"
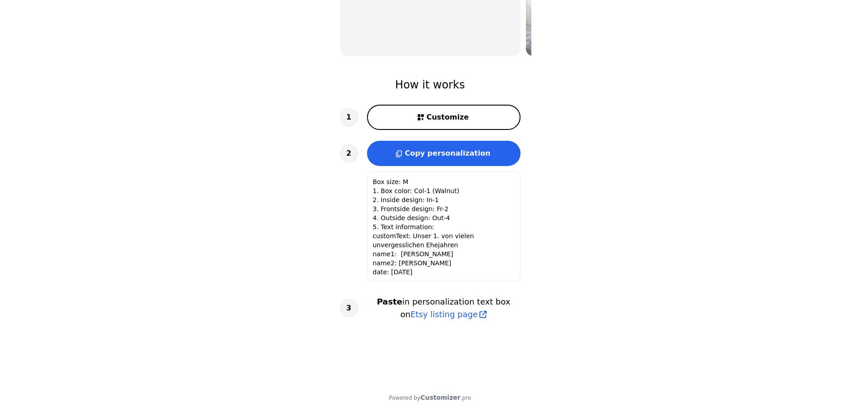
scroll to position [247, 0]
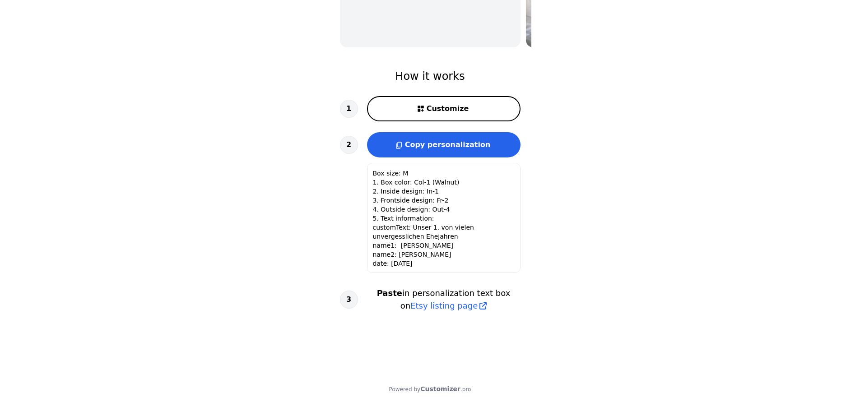
click at [453, 150] on button "Copy personalization" at bounding box center [443, 144] width 153 height 25
